Goal: Navigation & Orientation: Find specific page/section

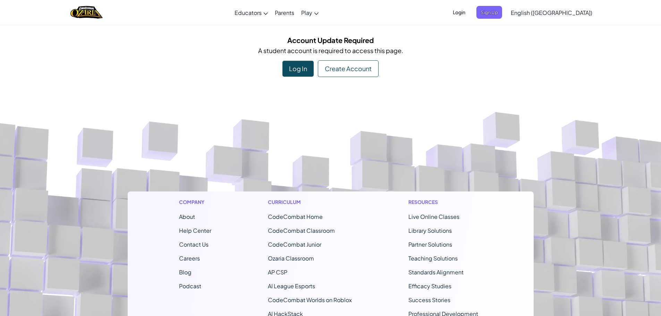
click at [305, 64] on div "Log In" at bounding box center [298, 69] width 31 height 16
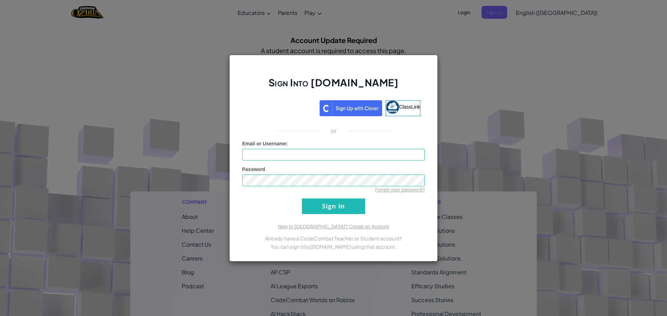
click at [292, 99] on div "Sign Into [DOMAIN_NAME] ClassLink or Unknown Error Email or Username : Password…" at bounding box center [333, 158] width 208 height 207
